Goal: Book appointment/travel/reservation

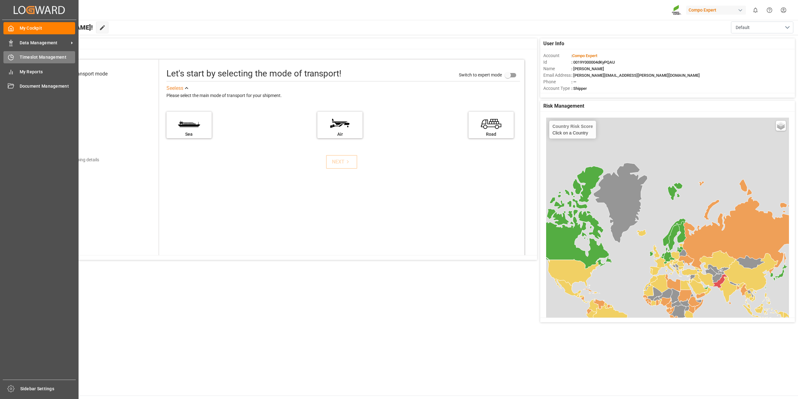
click at [13, 53] on div "Timeslot Management Timeslot Management" at bounding box center [39, 57] width 72 height 12
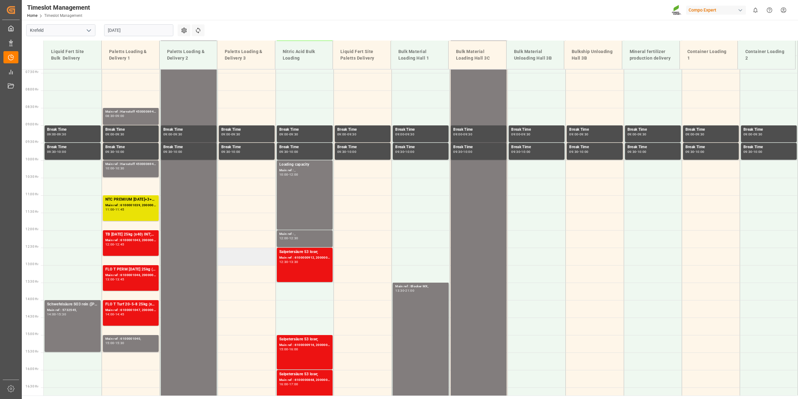
scroll to position [289, 0]
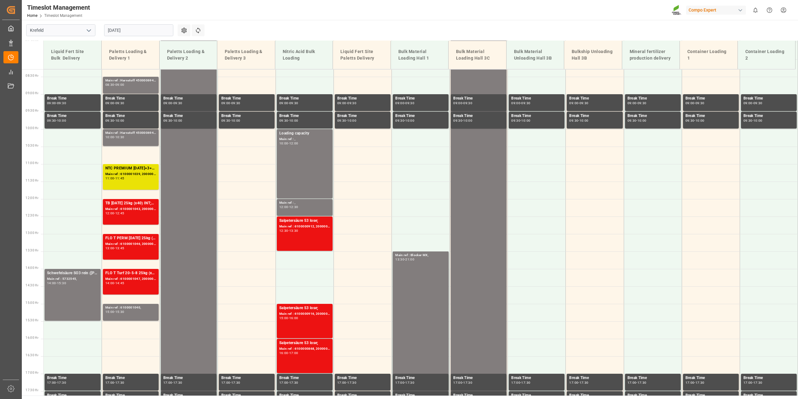
click at [156, 31] on input "[DATE]" at bounding box center [138, 30] width 69 height 12
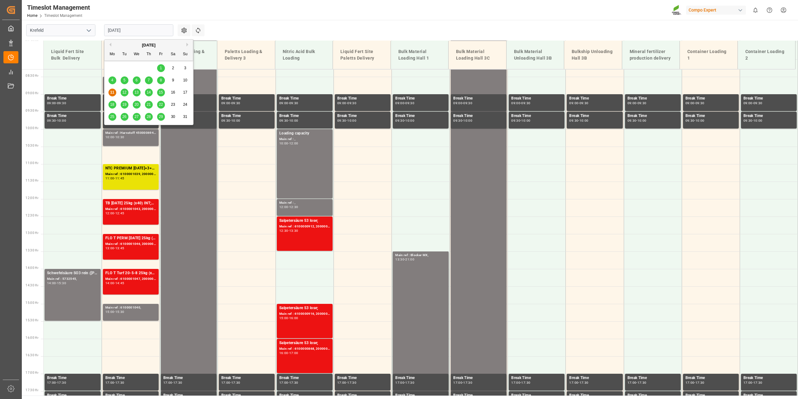
click at [123, 89] on div "12" at bounding box center [125, 92] width 8 height 7
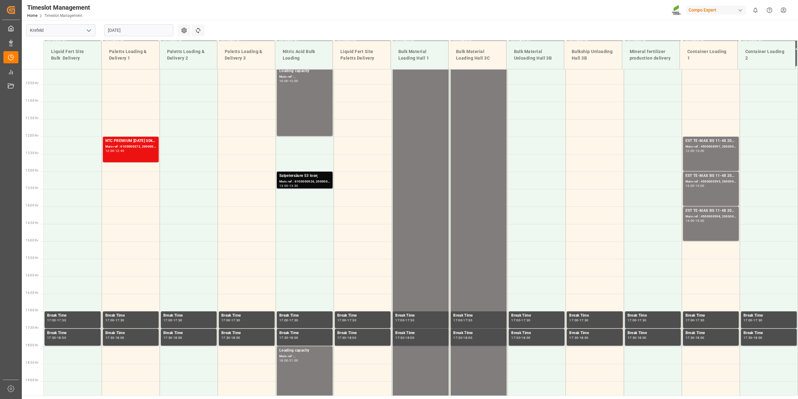
scroll to position [258, 0]
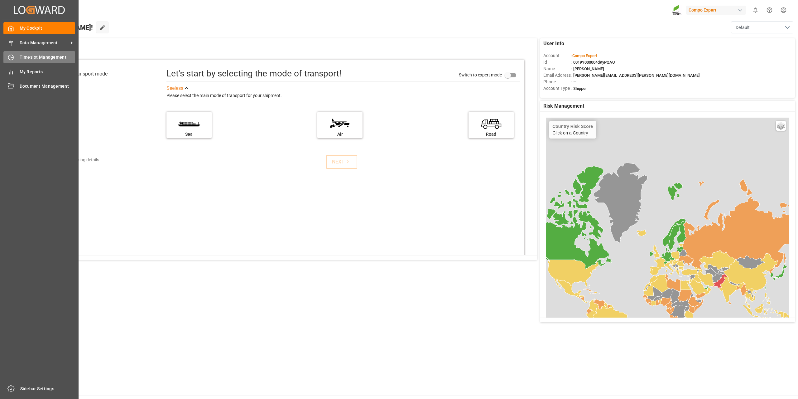
click at [13, 56] on icon at bounding box center [11, 57] width 6 height 6
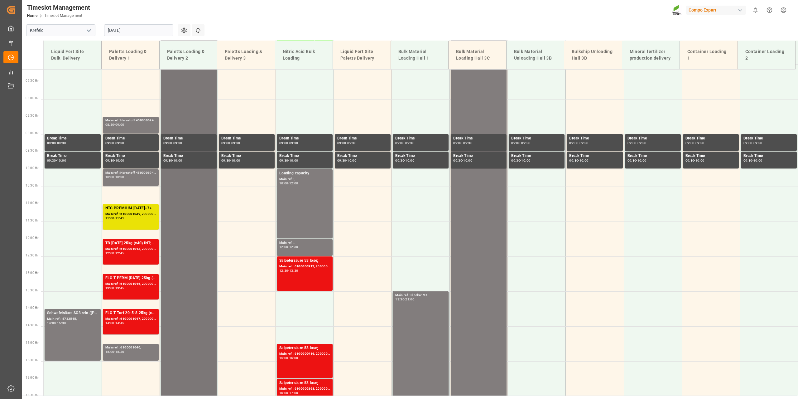
scroll to position [165, 0]
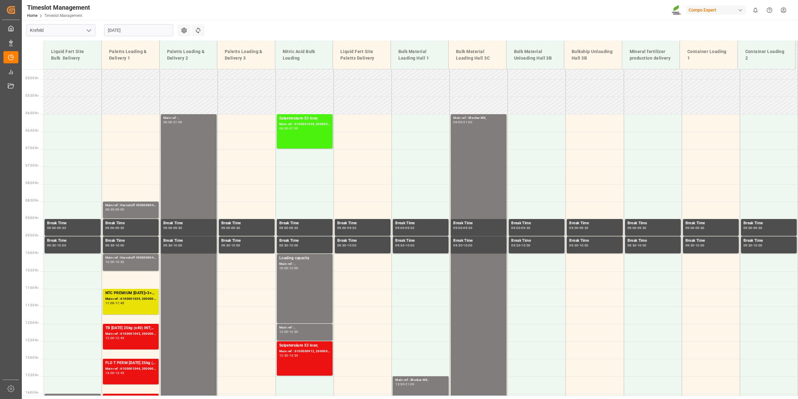
click at [147, 32] on input "[DATE]" at bounding box center [138, 30] width 69 height 12
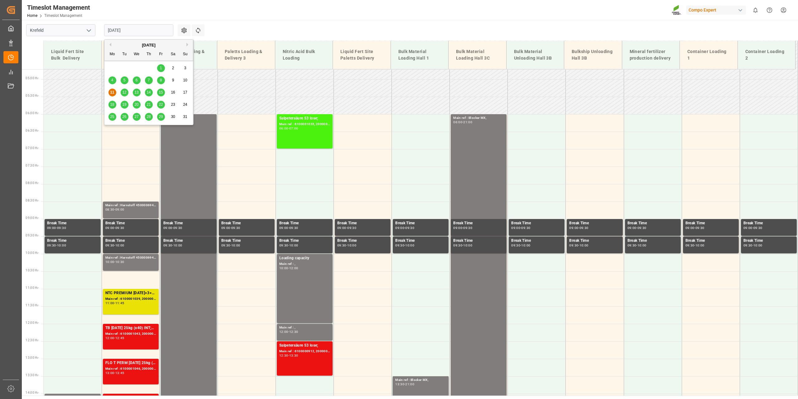
click at [126, 94] on span "12" at bounding box center [124, 92] width 4 height 4
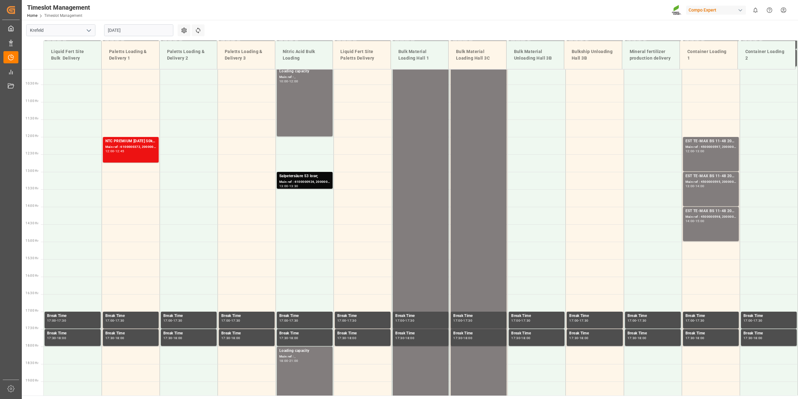
scroll to position [352, 0]
click at [307, 182] on div "Main ref : 6100000926, 2000000835;" at bounding box center [304, 181] width 51 height 5
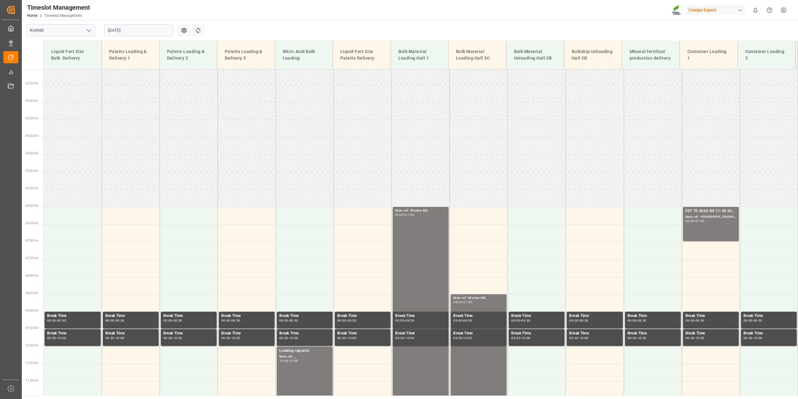
scroll to position [71, 0]
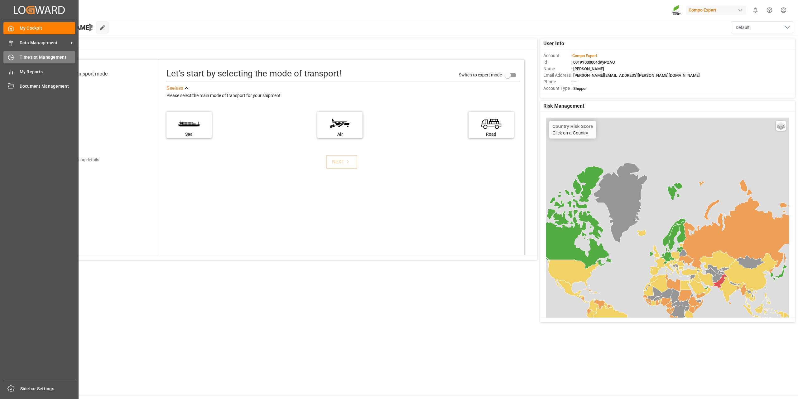
click at [22, 53] on div "Timeslot Management Timeslot Management" at bounding box center [39, 57] width 72 height 12
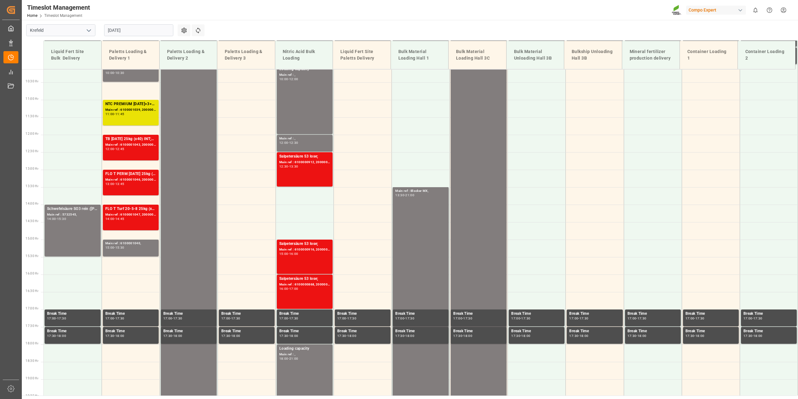
scroll to position [387, 0]
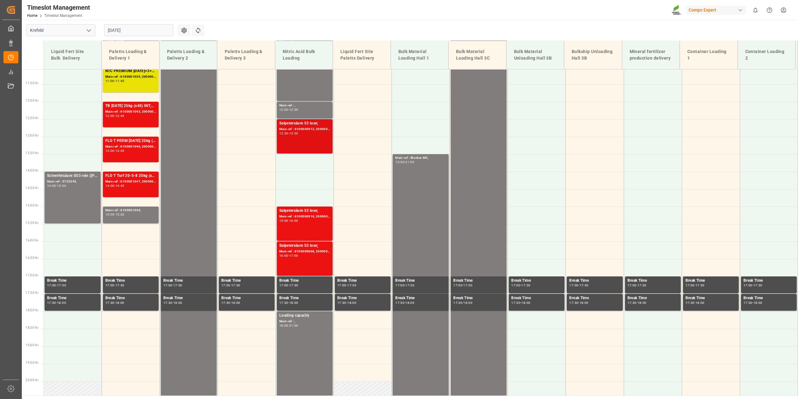
click at [299, 130] on div "Main ref : 6100000912, 2000000953;" at bounding box center [304, 129] width 51 height 5
click at [297, 218] on div "Main ref : 6100000916, 2000000956;" at bounding box center [304, 216] width 51 height 5
click at [304, 249] on div "Main ref : 6100000868, 2000000890;" at bounding box center [304, 251] width 51 height 5
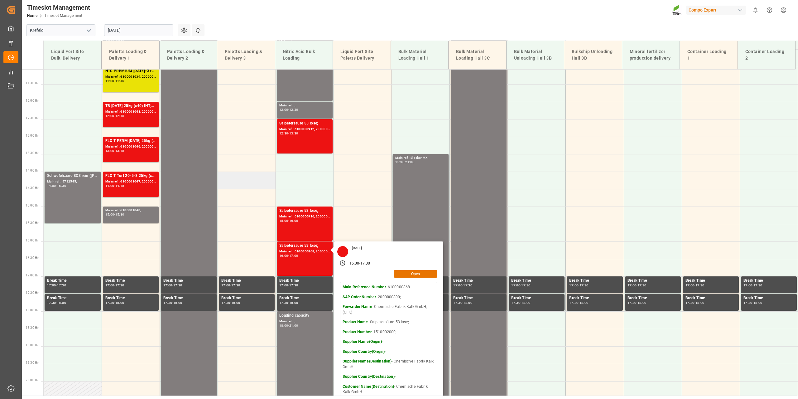
scroll to position [293, 0]
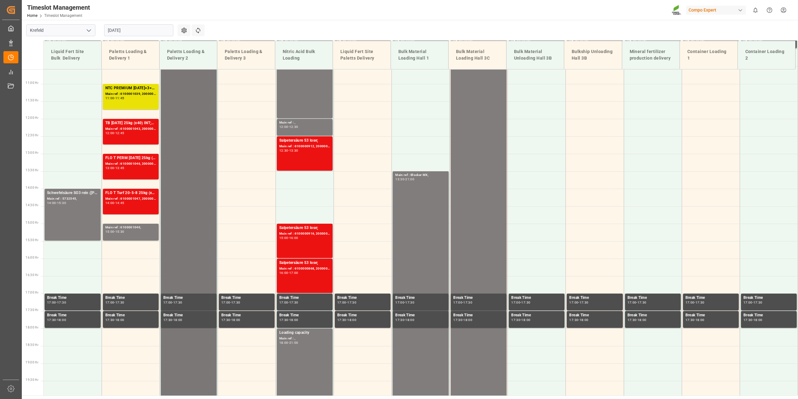
scroll to position [387, 0]
